Goal: Navigation & Orientation: Find specific page/section

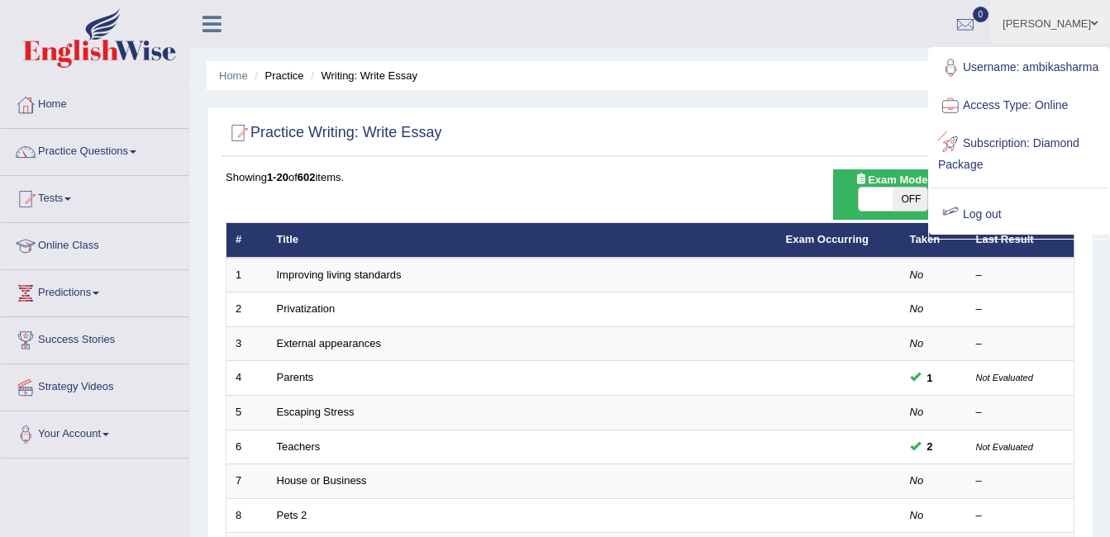
click at [963, 222] on link "Log out" at bounding box center [1019, 215] width 178 height 38
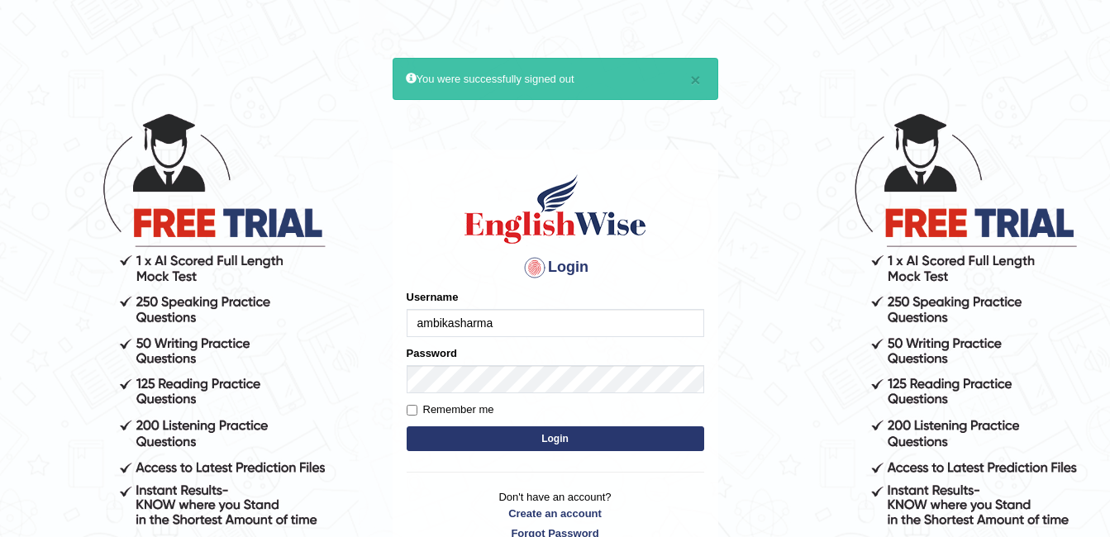
click at [519, 316] on input "ambikasharma" at bounding box center [555, 323] width 297 height 28
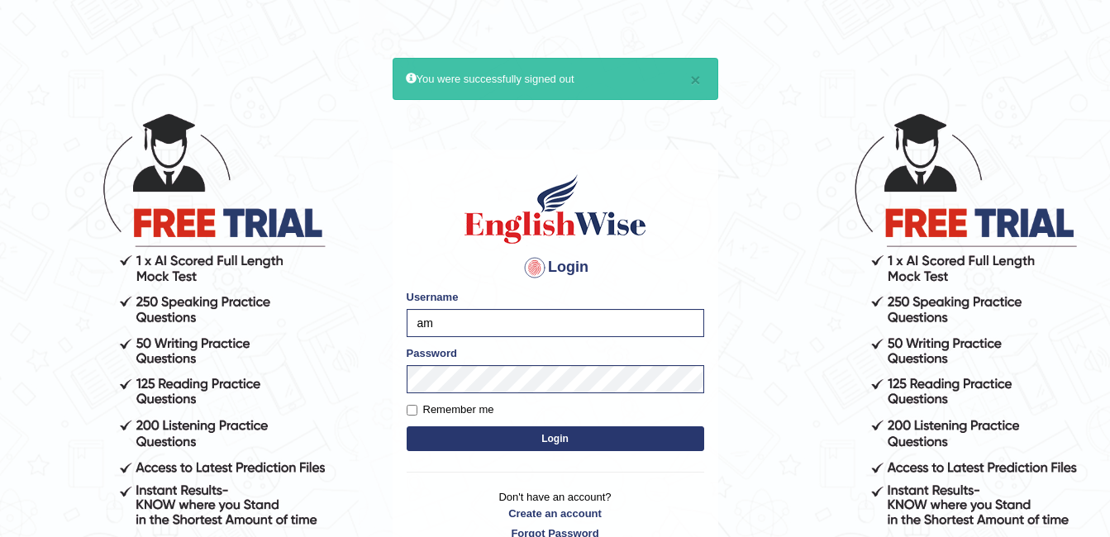
type input "a"
click at [421, 321] on input "Sramoj" at bounding box center [555, 323] width 297 height 28
type input "sramoj"
click at [537, 443] on button "Login" at bounding box center [555, 438] width 297 height 25
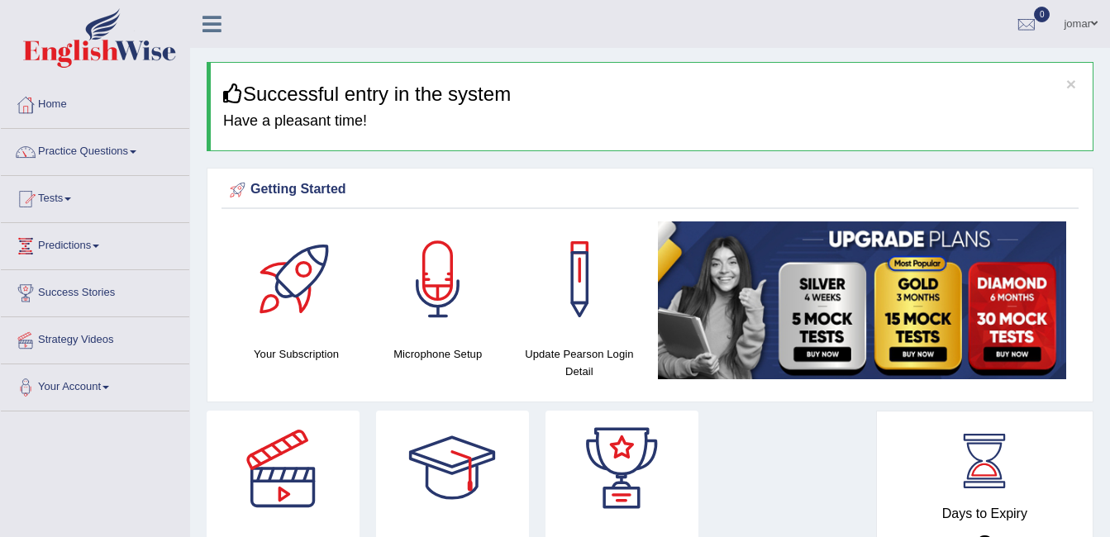
click at [598, 149] on div "× Successful entry in the system Have a pleasant time!" at bounding box center [650, 106] width 887 height 89
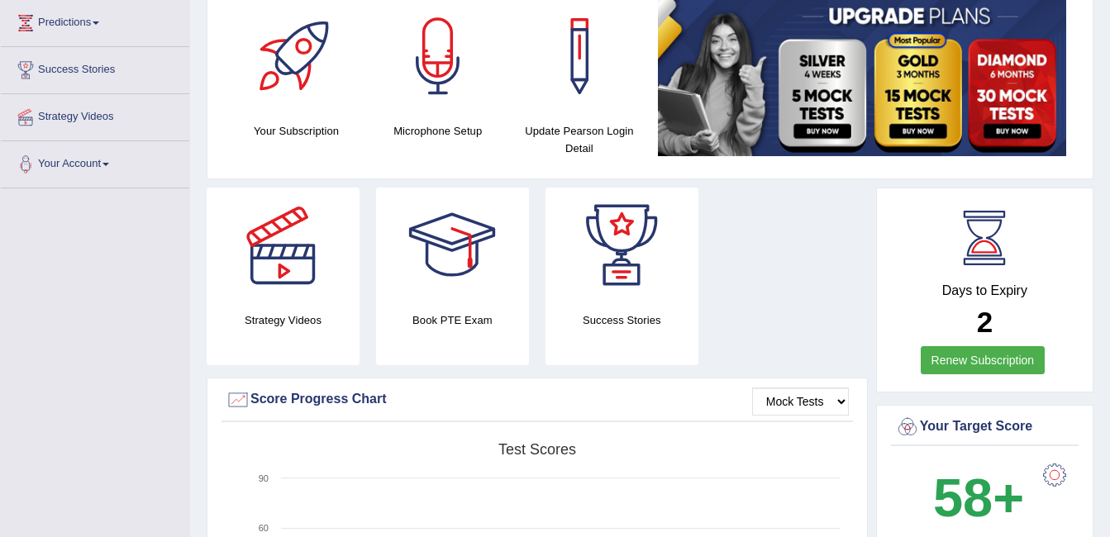
scroll to position [215, 0]
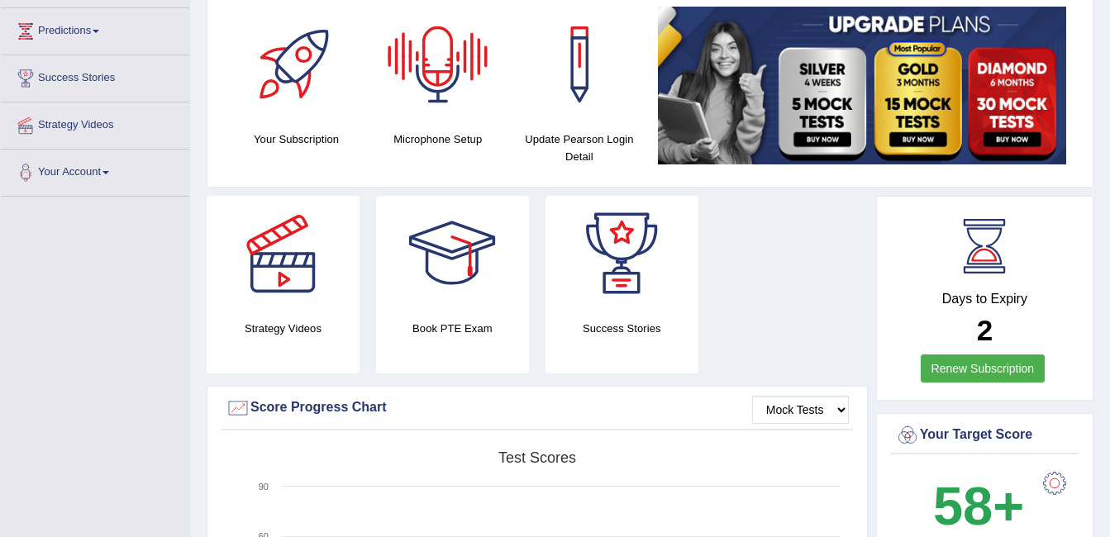
click at [431, 48] on div at bounding box center [438, 65] width 116 height 116
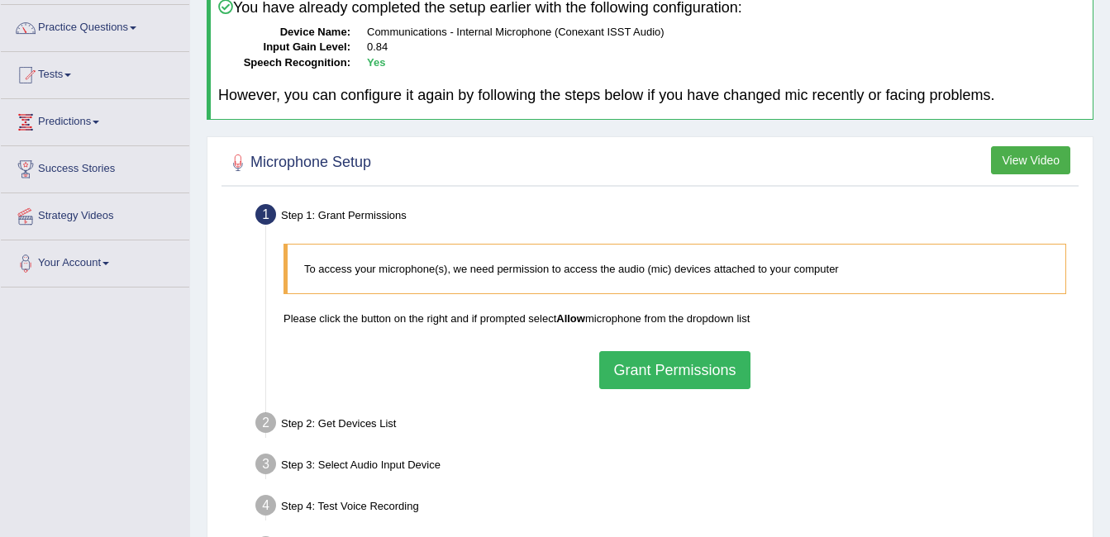
scroll to position [126, 0]
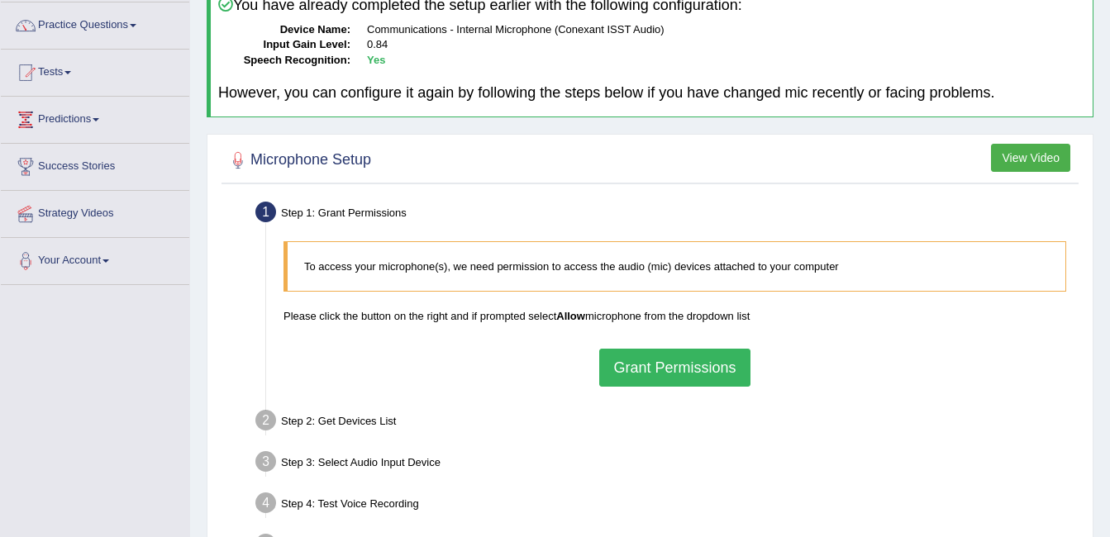
click at [1042, 155] on button "View Video" at bounding box center [1030, 158] width 79 height 28
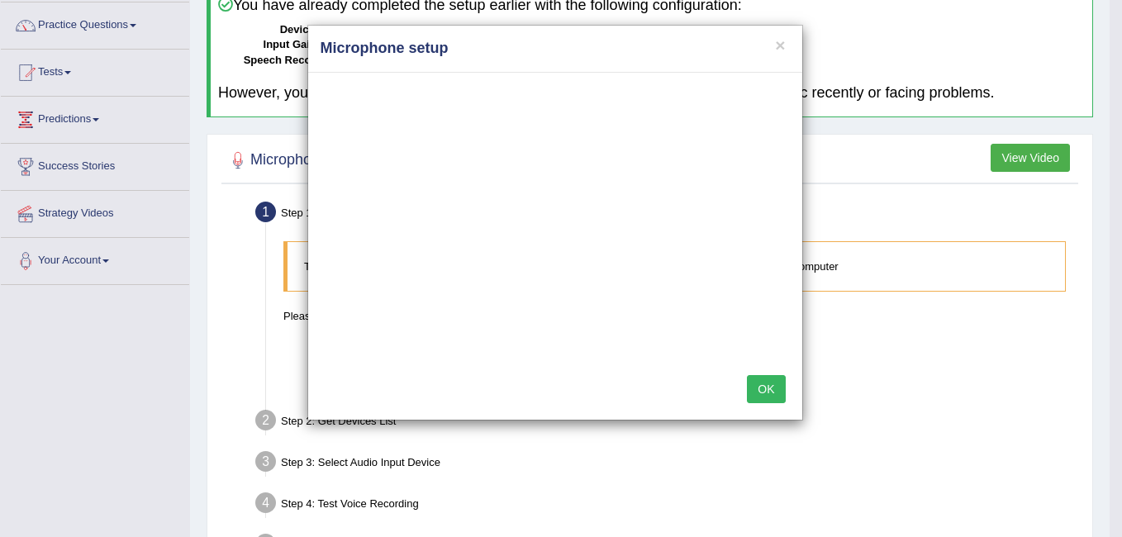
click at [787, 47] on h4 "Microphone setup" at bounding box center [555, 48] width 469 height 21
click at [781, 47] on button "×" at bounding box center [780, 44] width 10 height 17
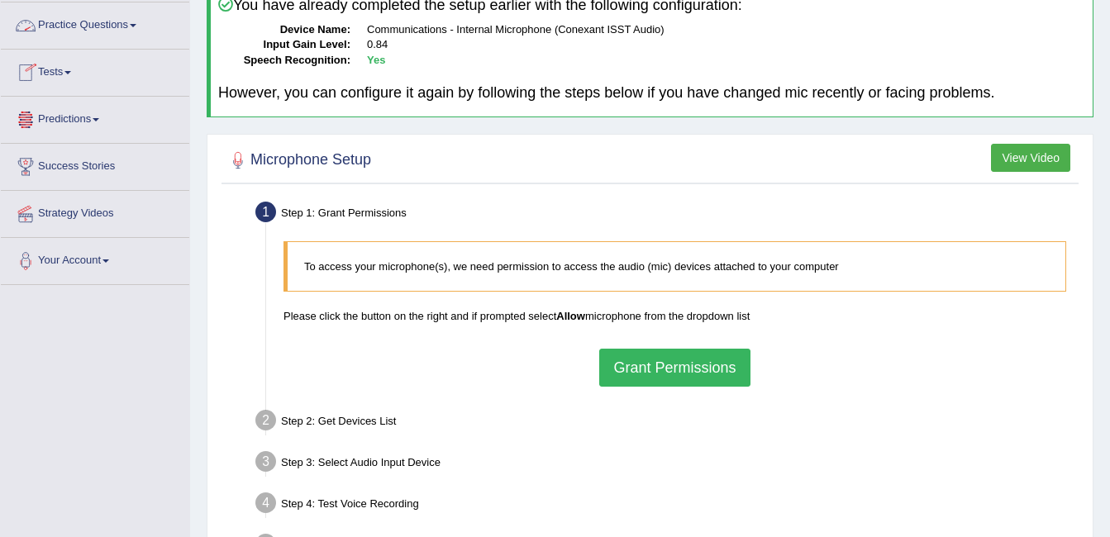
click at [121, 20] on link "Practice Questions" at bounding box center [95, 22] width 188 height 41
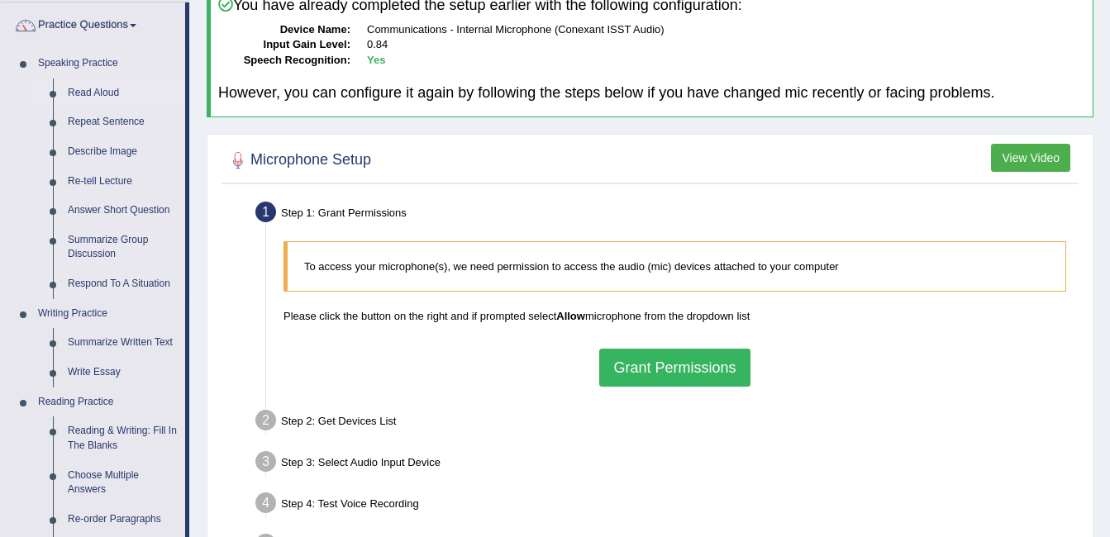
click at [109, 95] on link "Read Aloud" at bounding box center [122, 93] width 125 height 30
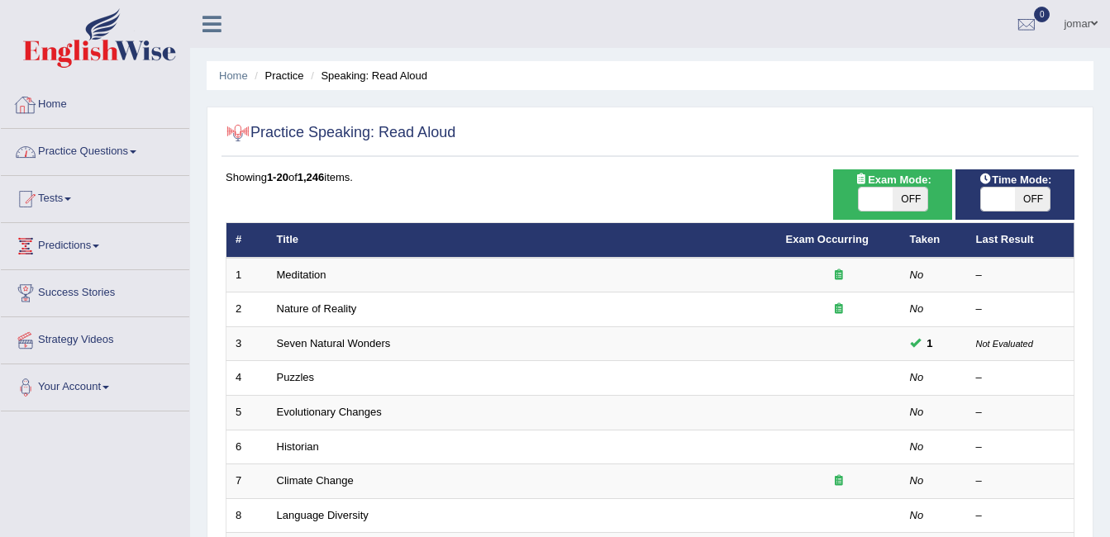
click at [45, 97] on link "Home" at bounding box center [95, 102] width 188 height 41
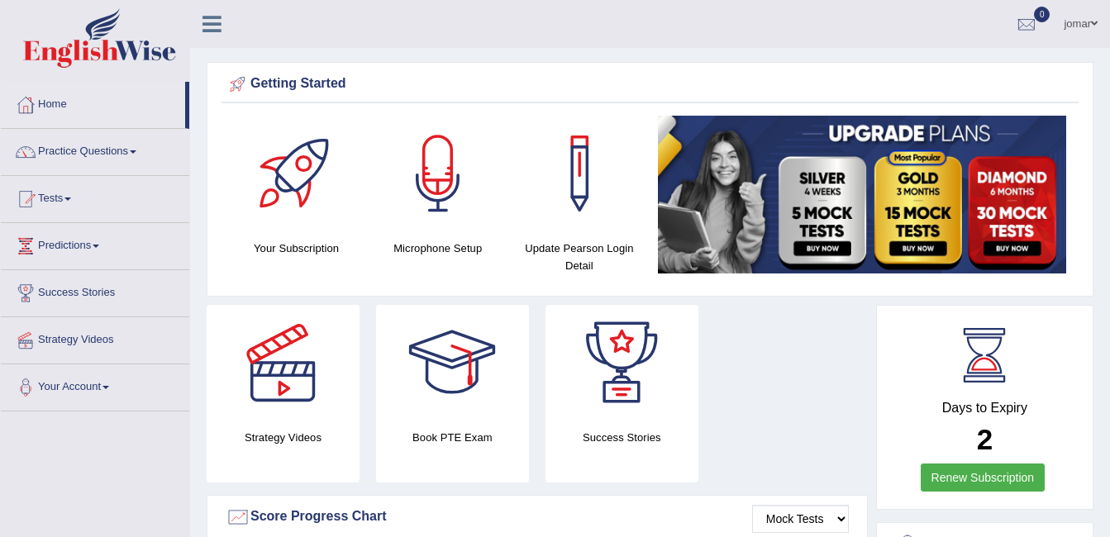
click at [1062, 23] on link "jomar" at bounding box center [1080, 21] width 59 height 43
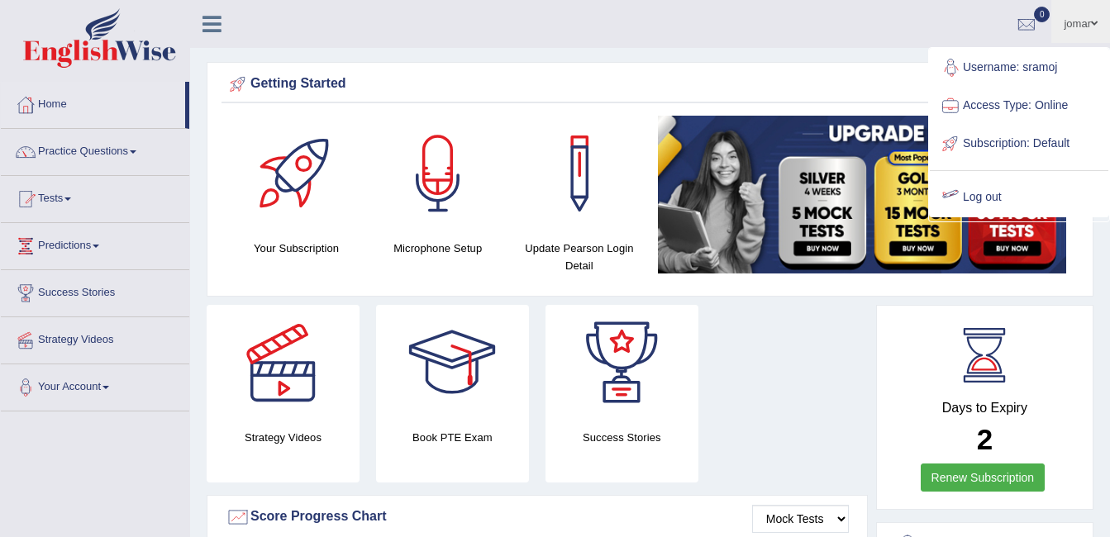
click at [971, 193] on link "Log out" at bounding box center [1019, 197] width 178 height 38
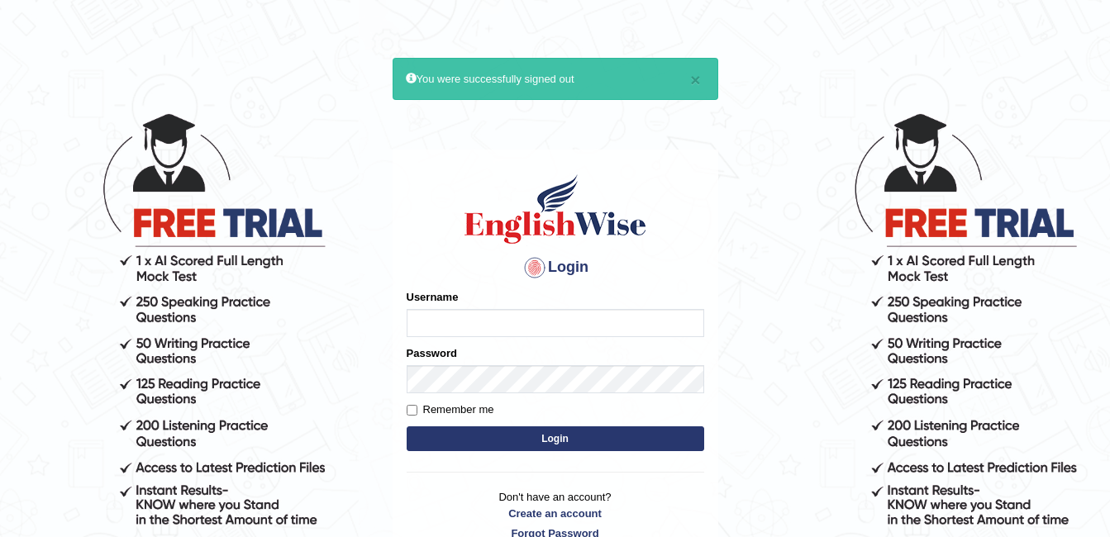
type input "ambikasharma"
click at [432, 406] on label "Remember me" at bounding box center [451, 410] width 88 height 17
click at [417, 406] on input "Remember me" at bounding box center [412, 410] width 11 height 11
checkbox input "true"
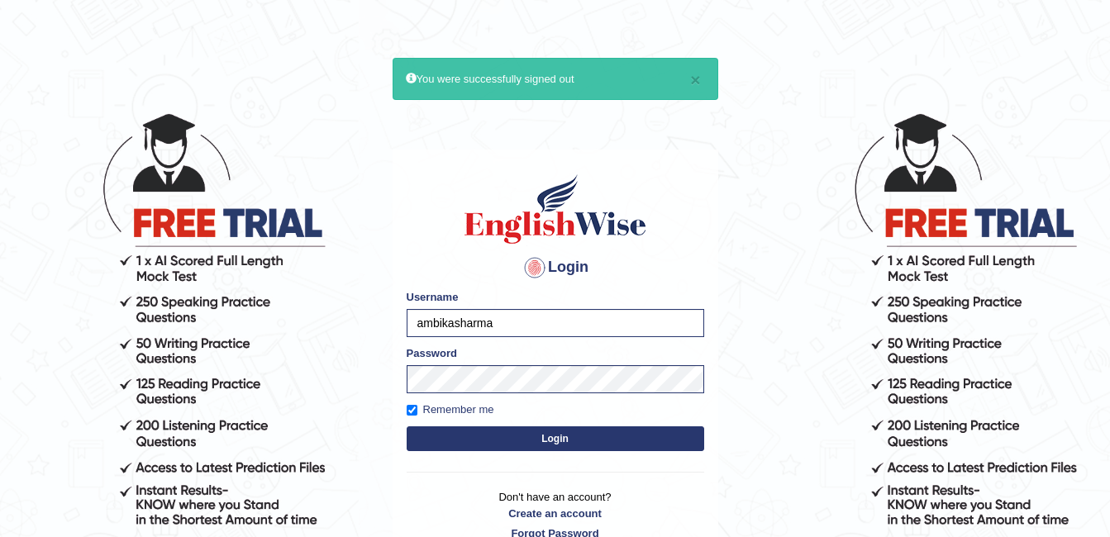
click at [487, 439] on button "Login" at bounding box center [555, 438] width 297 height 25
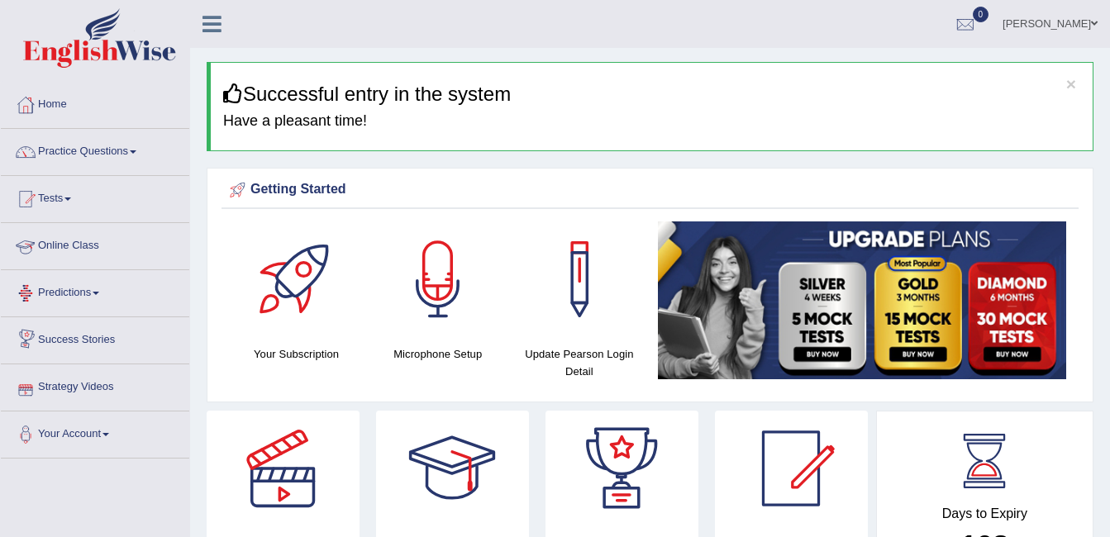
click at [89, 249] on link "Online Class" at bounding box center [95, 243] width 188 height 41
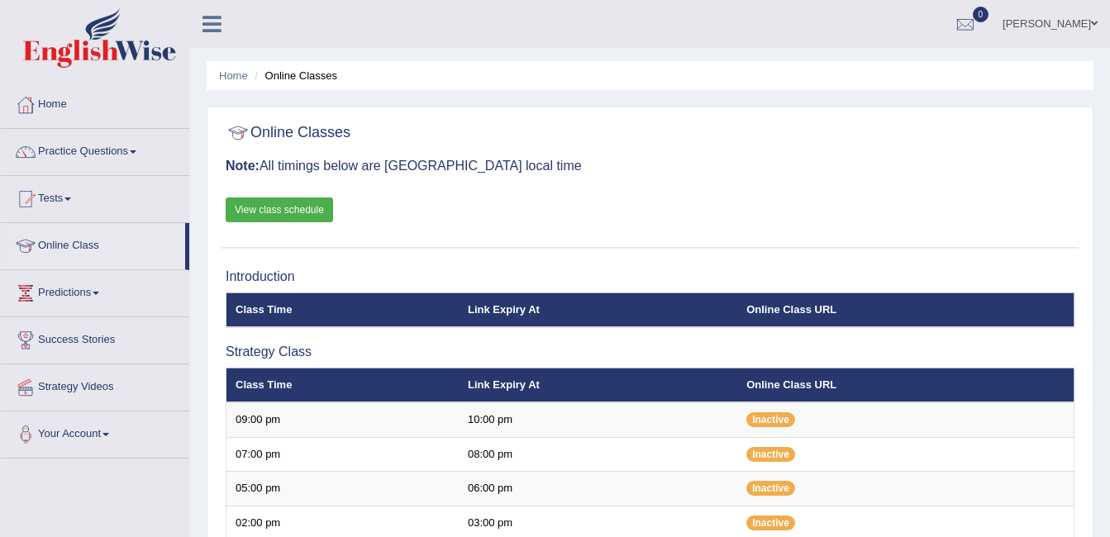
click at [579, 193] on div "Online Classes Note: All timings below are [GEOGRAPHIC_DATA] local time View cl…" at bounding box center [649, 182] width 857 height 133
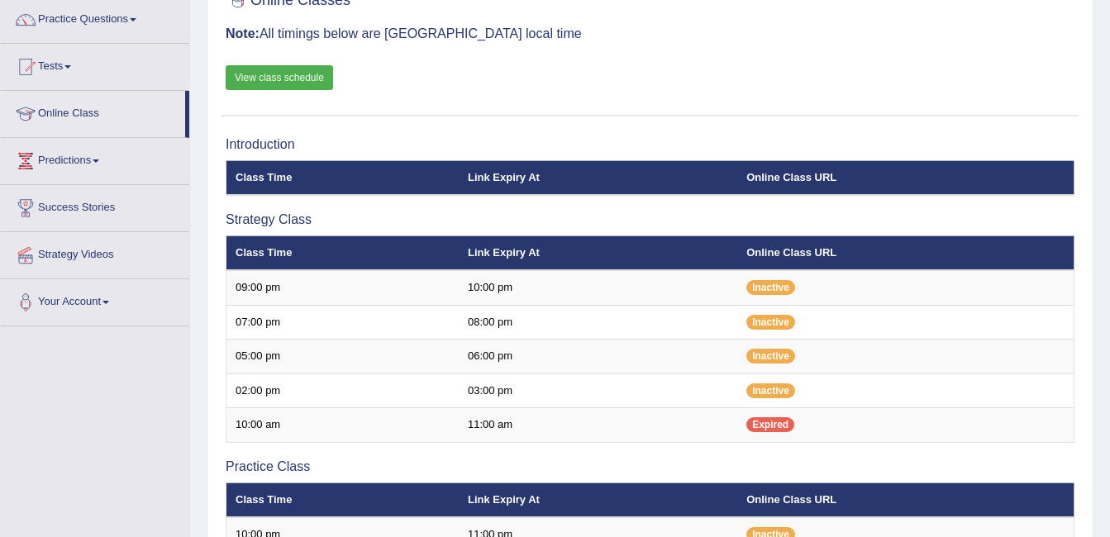
scroll to position [165, 0]
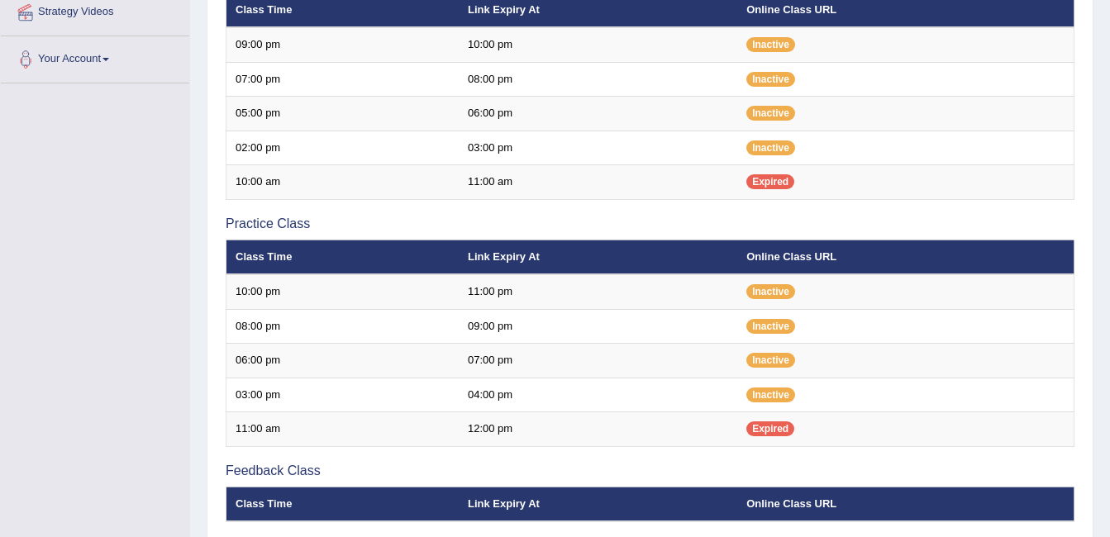
scroll to position [377, 0]
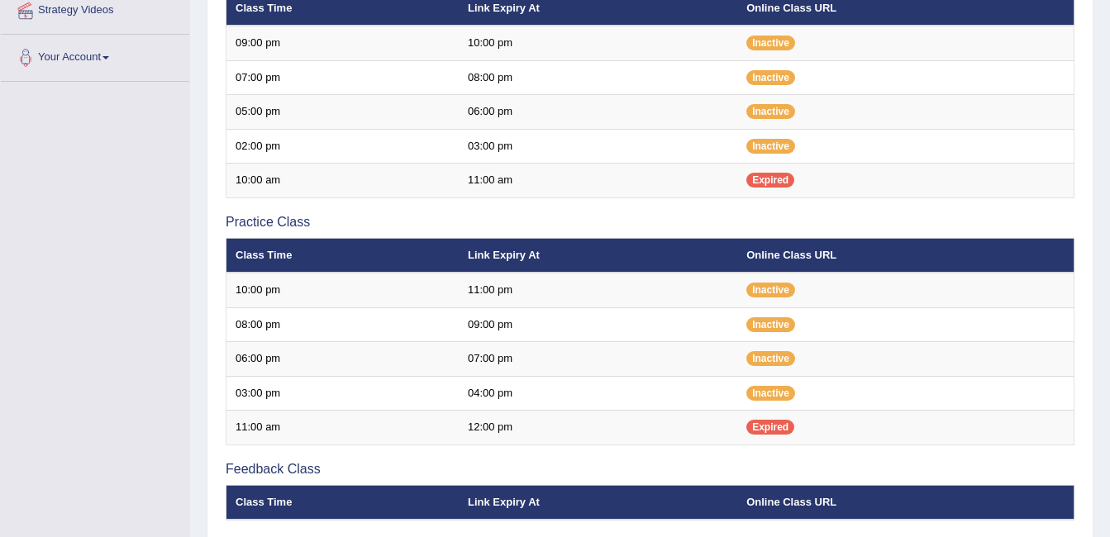
click at [160, 302] on div "Toggle navigation Home Practice Questions Speaking Practice Read Aloud Repeat S…" at bounding box center [555, 185] width 1110 height 1125
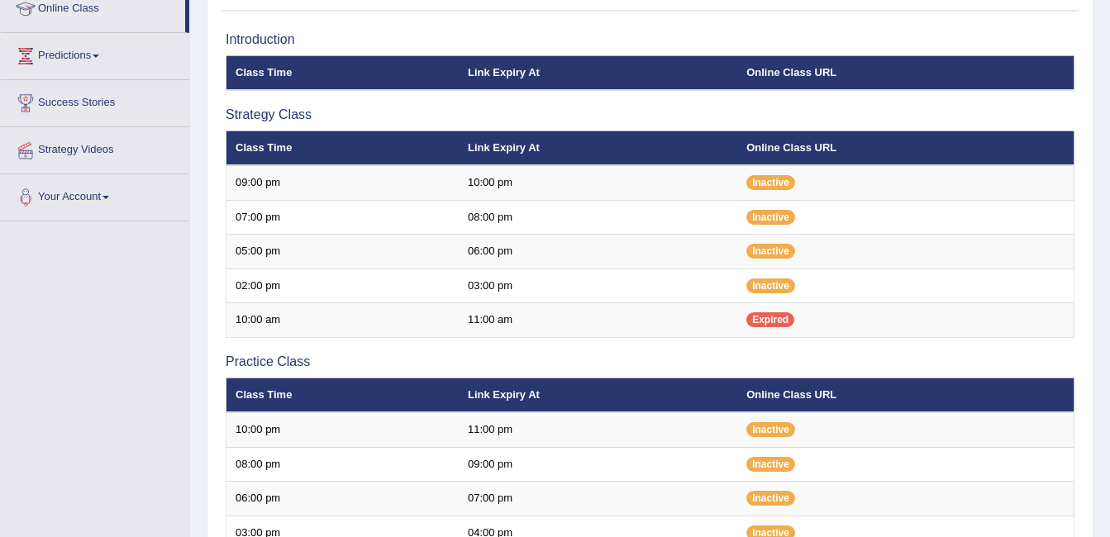
scroll to position [79, 0]
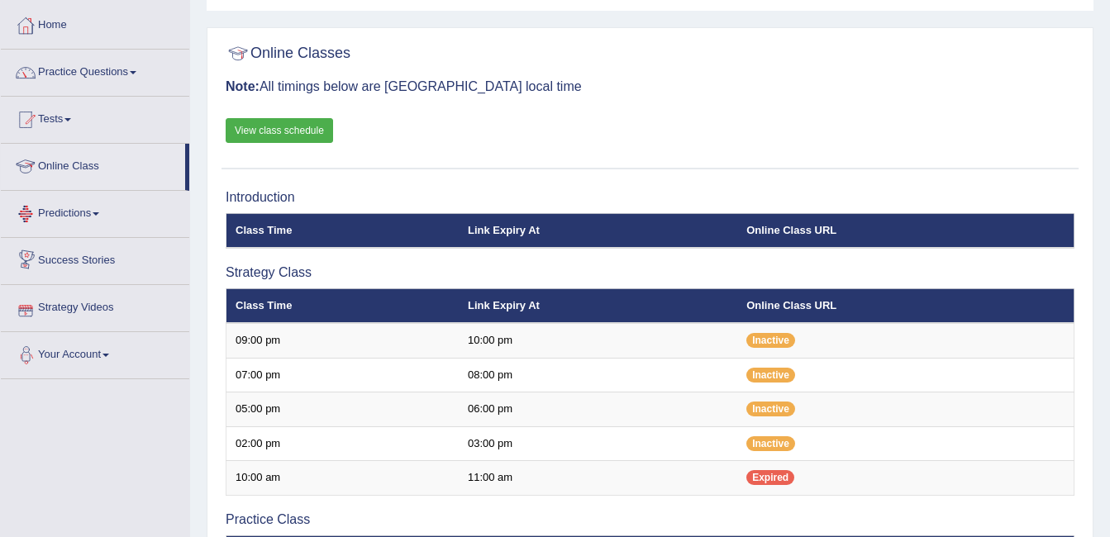
click at [62, 169] on link "Online Class" at bounding box center [93, 164] width 184 height 41
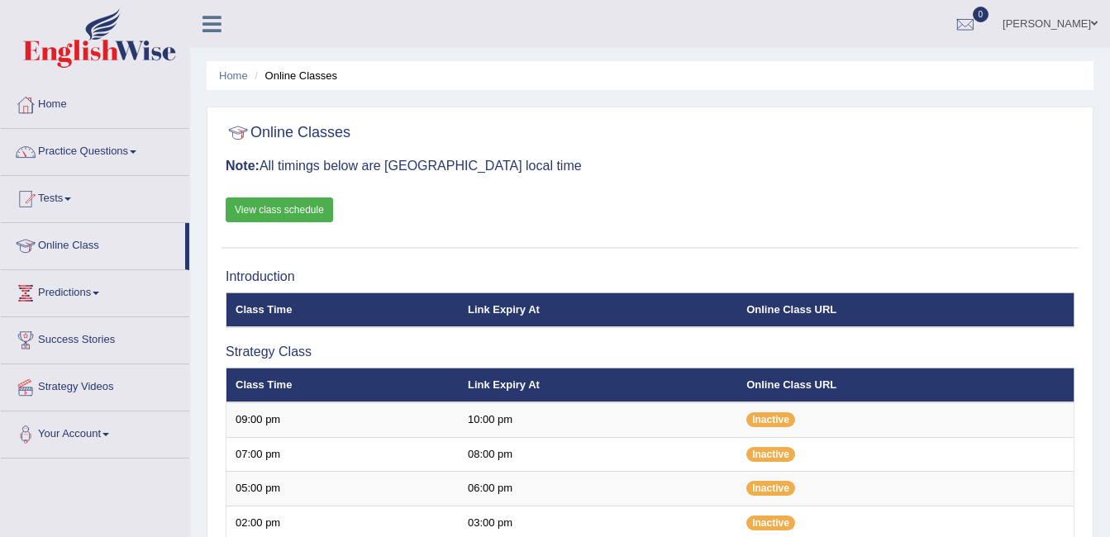
click at [297, 203] on link "View class schedule" at bounding box center [279, 209] width 107 height 25
click at [57, 110] on link "Home" at bounding box center [95, 102] width 188 height 41
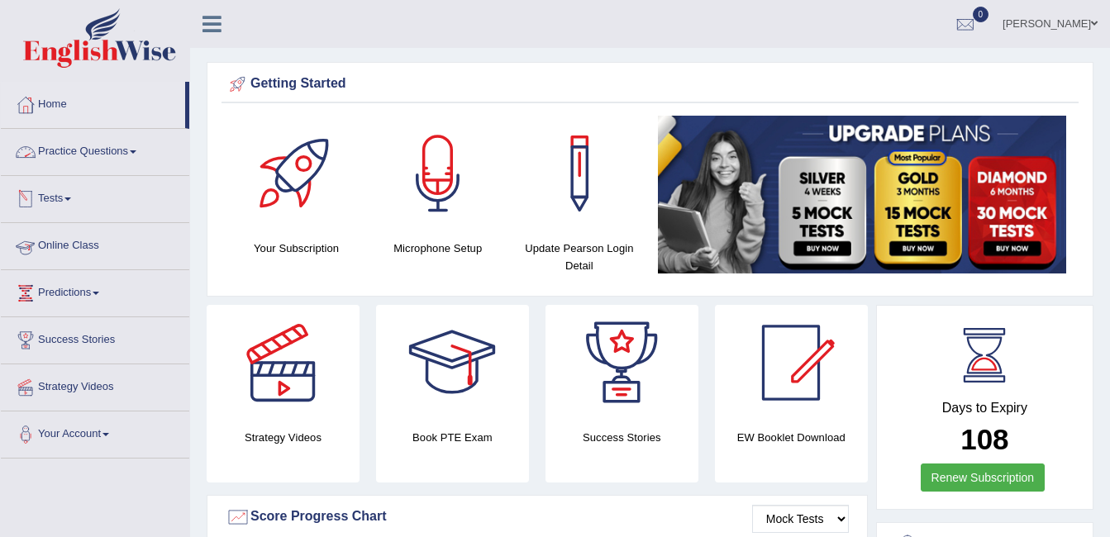
click at [64, 250] on link "Online Class" at bounding box center [95, 243] width 188 height 41
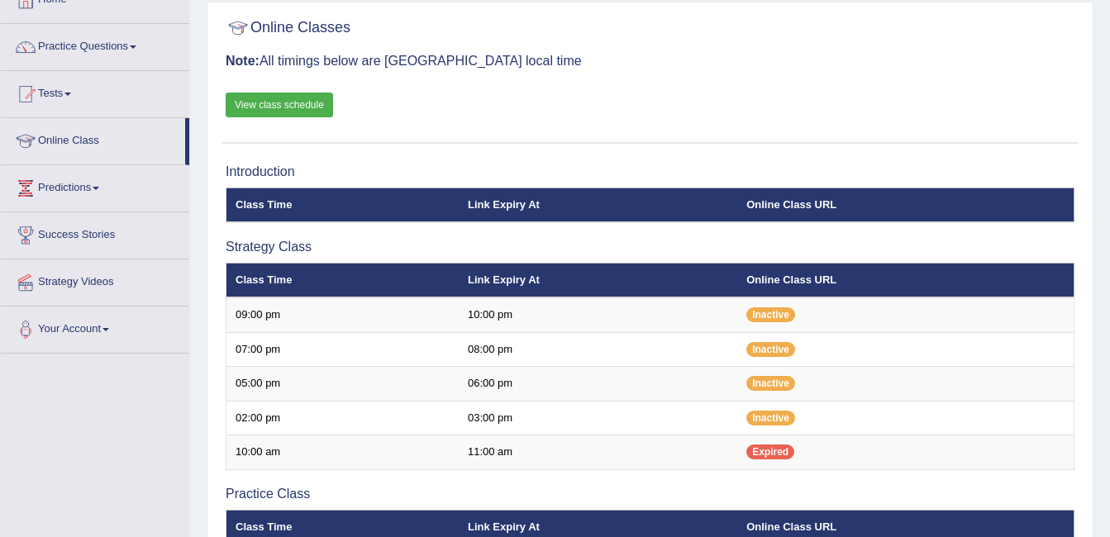
scroll to position [109, 0]
